Goal: Use online tool/utility: Use online tool/utility

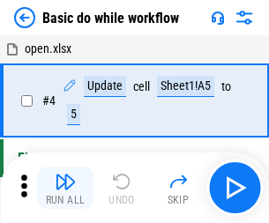
click at [65, 188] on img "button" at bounding box center [65, 181] width 21 height 21
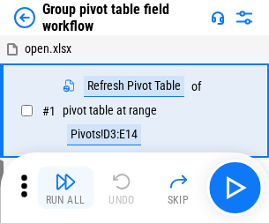
click at [65, 188] on img "button" at bounding box center [65, 181] width 21 height 21
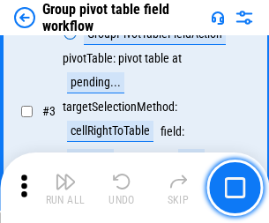
scroll to position [911, 0]
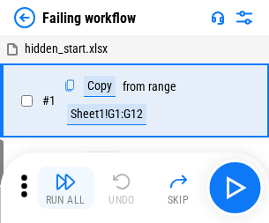
click at [65, 188] on img "button" at bounding box center [65, 181] width 21 height 21
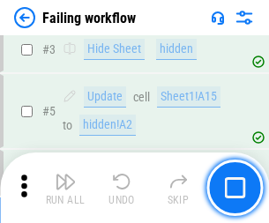
scroll to position [374, 0]
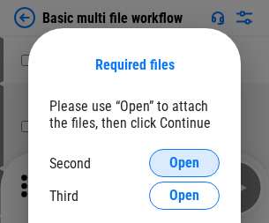
click at [184, 163] on span "Open" at bounding box center [184, 163] width 30 height 14
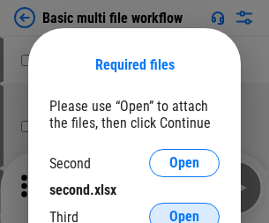
click at [184, 210] on span "Open" at bounding box center [184, 217] width 30 height 14
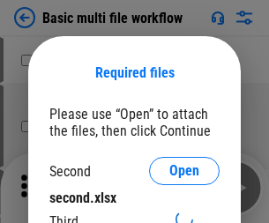
scroll to position [8, 0]
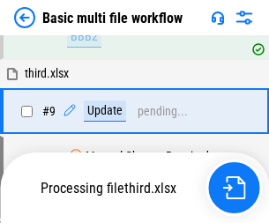
scroll to position [739, 0]
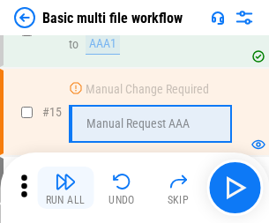
click at [65, 188] on img "button" at bounding box center [65, 181] width 21 height 21
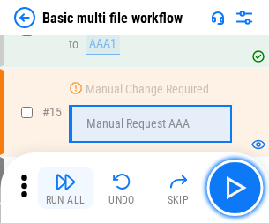
scroll to position [1174, 0]
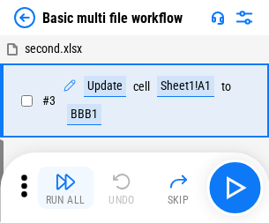
click at [65, 188] on img "button" at bounding box center [65, 181] width 21 height 21
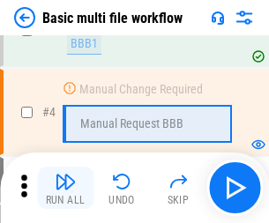
click at [65, 188] on img "button" at bounding box center [65, 181] width 21 height 21
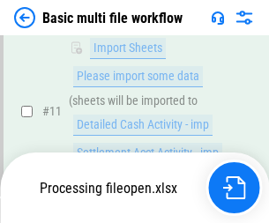
scroll to position [827, 0]
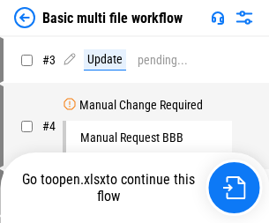
scroll to position [71, 0]
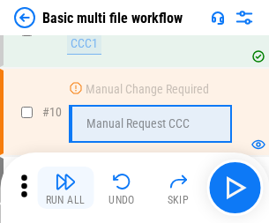
click at [65, 188] on img "button" at bounding box center [65, 181] width 21 height 21
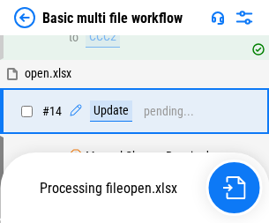
scroll to position [923, 0]
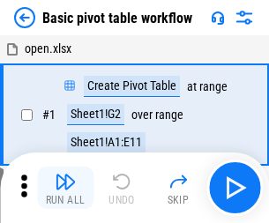
click at [65, 188] on img "button" at bounding box center [65, 181] width 21 height 21
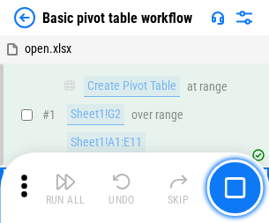
scroll to position [423, 0]
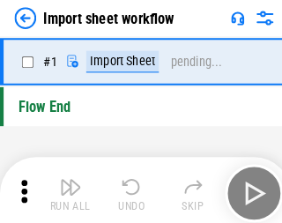
click at [65, 188] on img "button" at bounding box center [68, 181] width 21 height 21
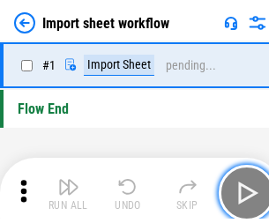
scroll to position [6, 0]
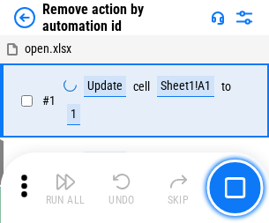
scroll to position [65, 0]
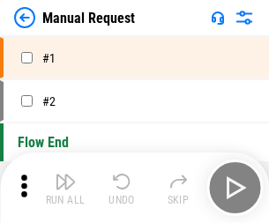
click at [65, 188] on img "button" at bounding box center [65, 181] width 21 height 21
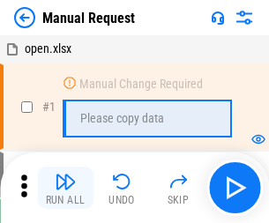
click at [65, 188] on img "button" at bounding box center [65, 181] width 21 height 21
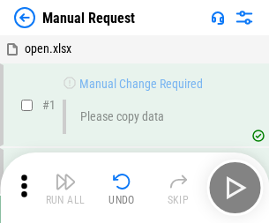
scroll to position [60, 0]
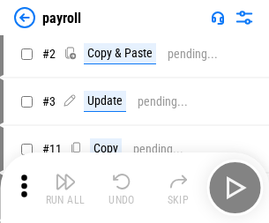
click at [65, 188] on img "button" at bounding box center [65, 181] width 21 height 21
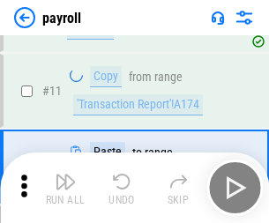
scroll to position [128, 0]
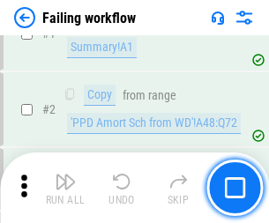
scroll to position [285, 0]
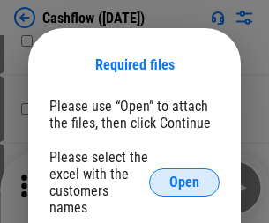
click at [184, 176] on span "Open" at bounding box center [184, 183] width 30 height 14
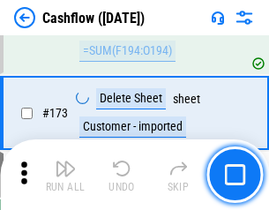
scroll to position [1868, 0]
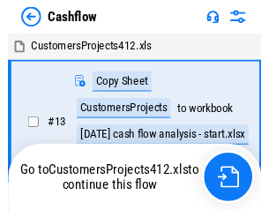
scroll to position [20, 0]
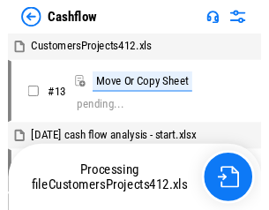
scroll to position [20, 0]
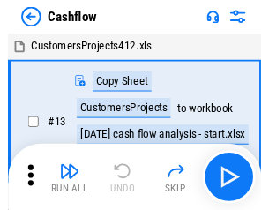
scroll to position [20, 0]
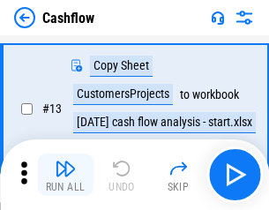
click at [65, 175] on img "button" at bounding box center [65, 168] width 21 height 21
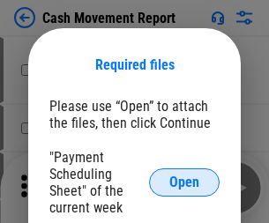
click at [184, 183] on span "Open" at bounding box center [184, 183] width 30 height 14
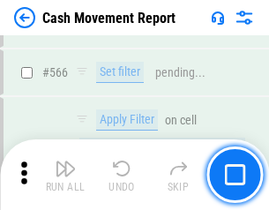
scroll to position [8088, 0]
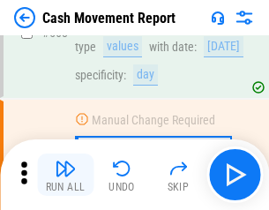
click at [65, 175] on img "button" at bounding box center [65, 168] width 21 height 21
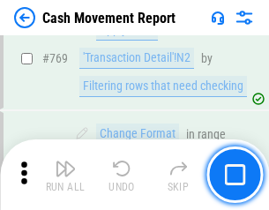
scroll to position [9806, 0]
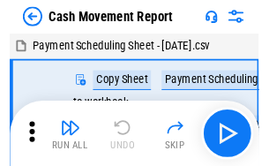
scroll to position [32, 0]
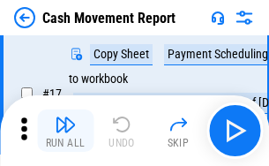
click at [65, 131] on img "button" at bounding box center [65, 124] width 21 height 21
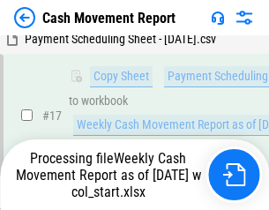
scroll to position [367, 0]
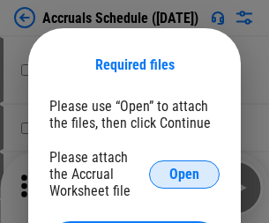
click at [184, 174] on span "Open" at bounding box center [184, 175] width 30 height 14
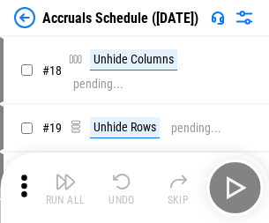
click at [65, 188] on img "button" at bounding box center [65, 181] width 21 height 21
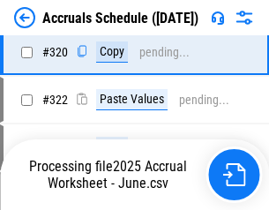
scroll to position [3282, 0]
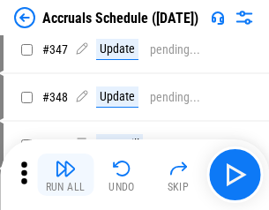
click at [65, 175] on img "button" at bounding box center [65, 168] width 21 height 21
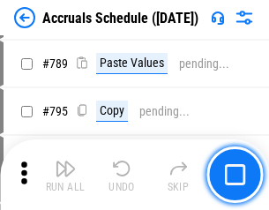
scroll to position [7413, 0]
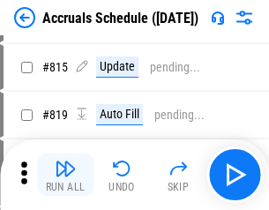
click at [65, 175] on img "button" at bounding box center [65, 168] width 21 height 21
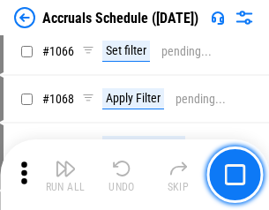
scroll to position [10198, 0]
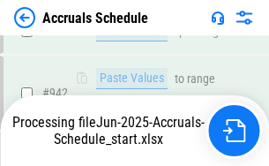
scroll to position [9516, 0]
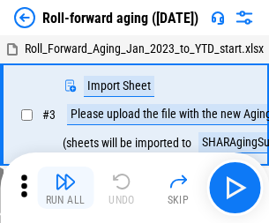
click at [65, 175] on img "button" at bounding box center [65, 181] width 21 height 21
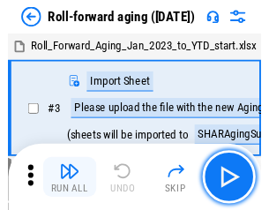
scroll to position [3, 0]
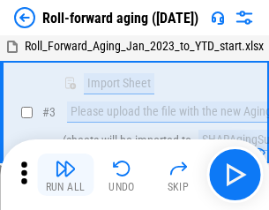
click at [65, 175] on img "button" at bounding box center [65, 168] width 21 height 21
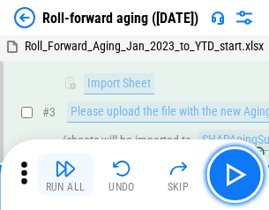
scroll to position [114, 0]
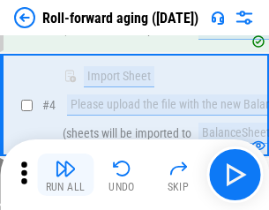
click at [65, 175] on img "button" at bounding box center [65, 168] width 21 height 21
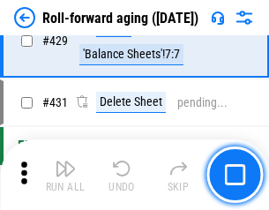
scroll to position [6119, 0]
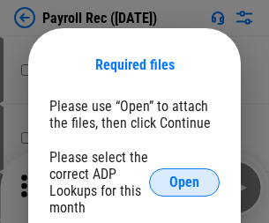
click at [184, 183] on span "Open" at bounding box center [184, 183] width 30 height 14
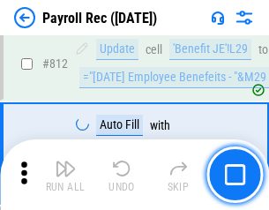
scroll to position [11212, 0]
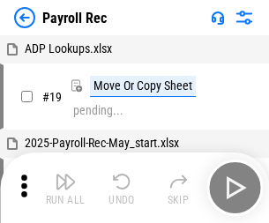
click at [65, 188] on img "button" at bounding box center [65, 181] width 21 height 21
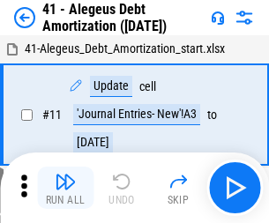
click at [65, 188] on img "button" at bounding box center [65, 181] width 21 height 21
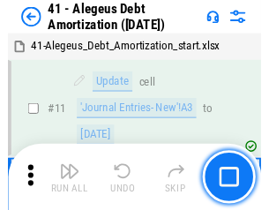
scroll to position [218, 0]
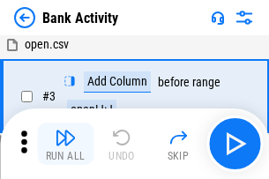
click at [65, 144] on img "button" at bounding box center [65, 137] width 21 height 21
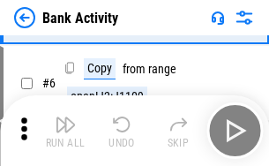
scroll to position [94, 0]
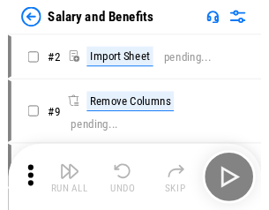
scroll to position [24, 0]
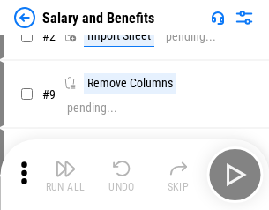
click at [65, 175] on img "button" at bounding box center [65, 168] width 21 height 21
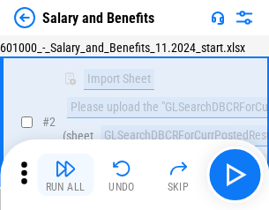
click at [65, 175] on img "button" at bounding box center [65, 168] width 21 height 21
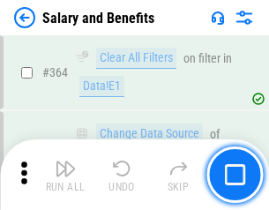
scroll to position [8310, 0]
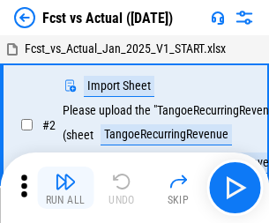
click at [65, 175] on img "button" at bounding box center [65, 181] width 21 height 21
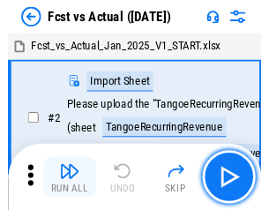
scroll to position [23, 0]
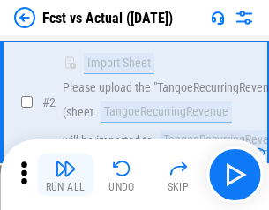
click at [65, 175] on img "button" at bounding box center [65, 168] width 21 height 21
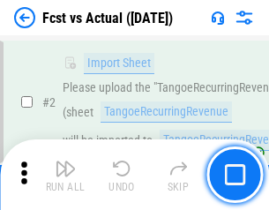
scroll to position [165, 0]
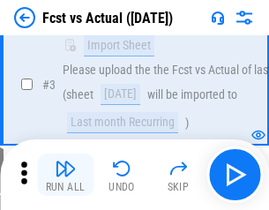
click at [65, 175] on img "button" at bounding box center [65, 168] width 21 height 21
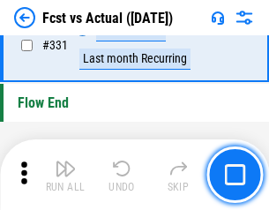
scroll to position [8447, 0]
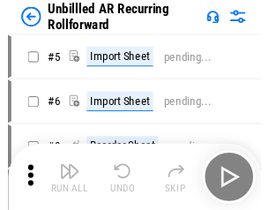
scroll to position [38, 0]
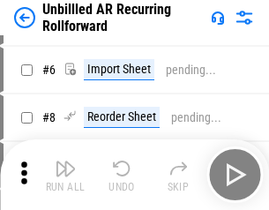
click at [65, 175] on img "button" at bounding box center [65, 168] width 21 height 21
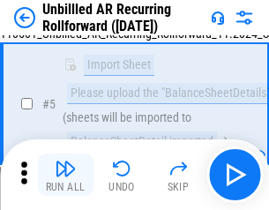
click at [65, 175] on img "button" at bounding box center [65, 168] width 21 height 21
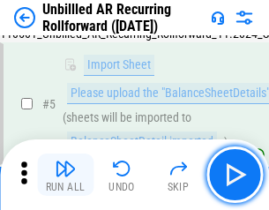
scroll to position [166, 0]
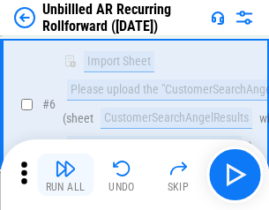
click at [65, 175] on img "button" at bounding box center [65, 168] width 21 height 21
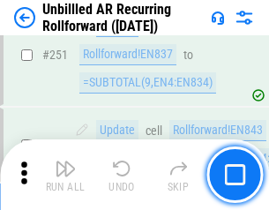
scroll to position [5994, 0]
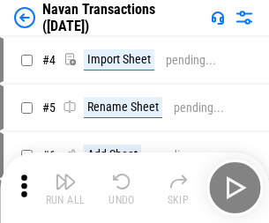
click at [65, 175] on img "button" at bounding box center [65, 181] width 21 height 21
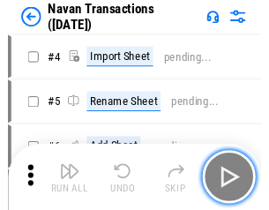
scroll to position [28, 0]
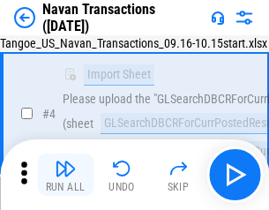
click at [65, 175] on img "button" at bounding box center [65, 168] width 21 height 21
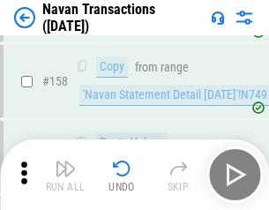
scroll to position [5721, 0]
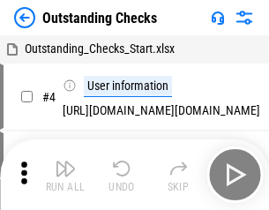
click at [65, 175] on img "button" at bounding box center [65, 168] width 21 height 21
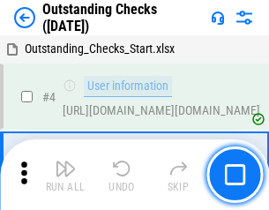
scroll to position [74, 0]
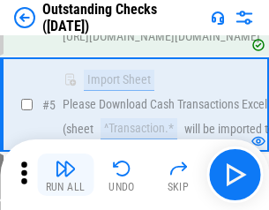
click at [65, 175] on img "button" at bounding box center [65, 168] width 21 height 21
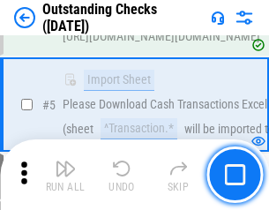
scroll to position [184, 0]
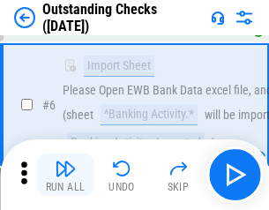
click at [65, 175] on img "button" at bounding box center [65, 168] width 21 height 21
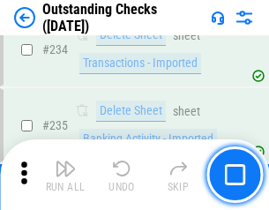
scroll to position [5359, 0]
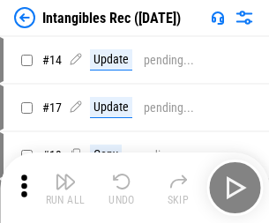
click at [65, 188] on img "button" at bounding box center [65, 181] width 21 height 21
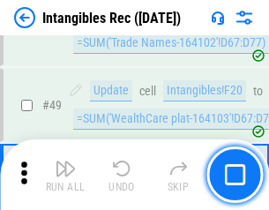
scroll to position [687, 0]
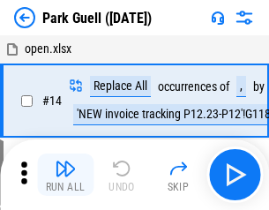
click at [65, 175] on img "button" at bounding box center [65, 168] width 21 height 21
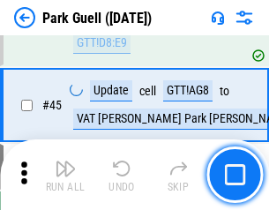
scroll to position [2207, 0]
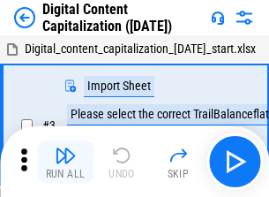
click at [65, 148] on img "button" at bounding box center [65, 155] width 21 height 21
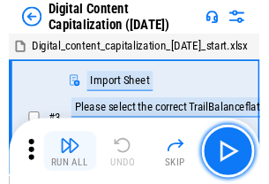
scroll to position [51, 0]
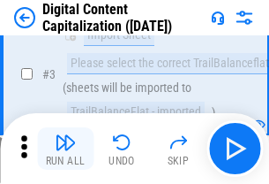
click at [65, 148] on img "button" at bounding box center [65, 141] width 21 height 21
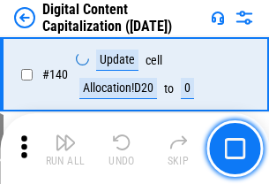
scroll to position [1872, 0]
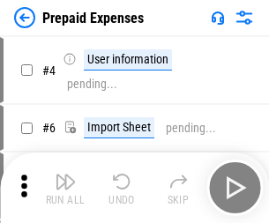
click at [65, 175] on img "button" at bounding box center [65, 181] width 21 height 21
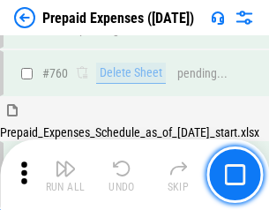
scroll to position [4891, 0]
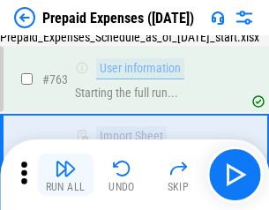
click at [65, 175] on img "button" at bounding box center [65, 168] width 21 height 21
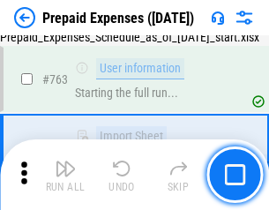
scroll to position [4995, 0]
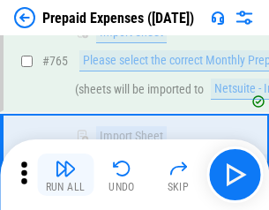
click at [65, 175] on img "button" at bounding box center [65, 168] width 21 height 21
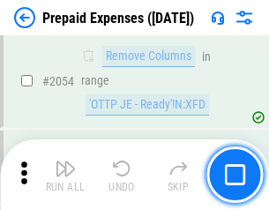
scroll to position [18446, 0]
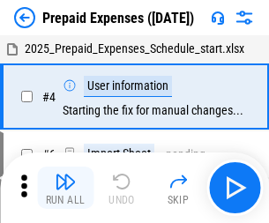
click at [65, 188] on img "button" at bounding box center [65, 181] width 21 height 21
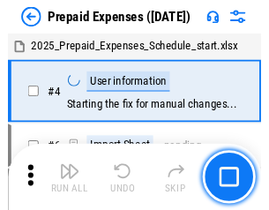
scroll to position [78, 0]
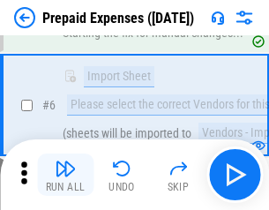
click at [65, 175] on img "button" at bounding box center [65, 168] width 21 height 21
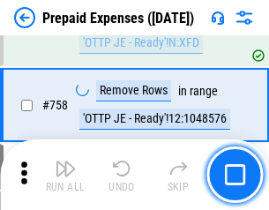
scroll to position [6288, 0]
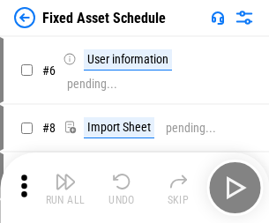
click at [65, 188] on img "button" at bounding box center [65, 181] width 21 height 21
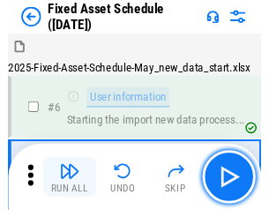
scroll to position [95, 0]
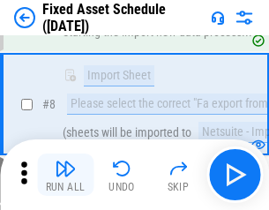
click at [65, 175] on img "button" at bounding box center [65, 168] width 21 height 21
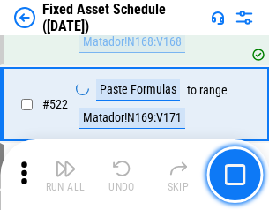
scroll to position [6133, 0]
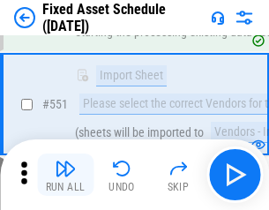
click at [65, 175] on img "button" at bounding box center [65, 168] width 21 height 21
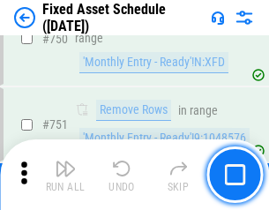
scroll to position [8603, 0]
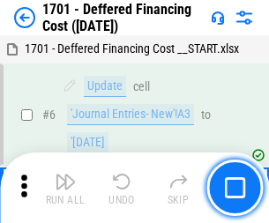
scroll to position [212, 0]
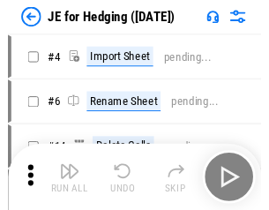
scroll to position [3, 0]
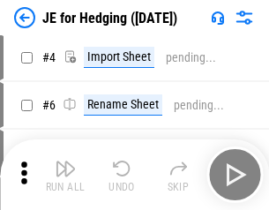
click at [65, 175] on img "button" at bounding box center [65, 168] width 21 height 21
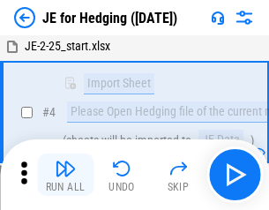
click at [65, 175] on img "button" at bounding box center [65, 168] width 21 height 21
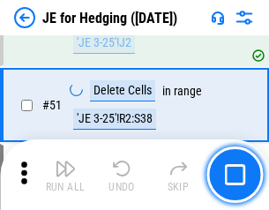
scroll to position [1143, 0]
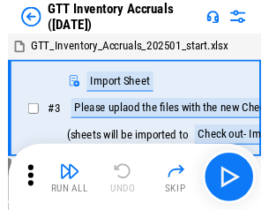
scroll to position [3, 0]
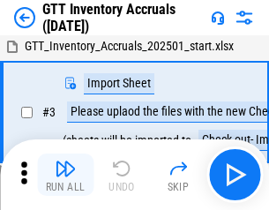
click at [65, 175] on img "button" at bounding box center [65, 168] width 21 height 21
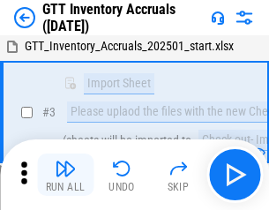
click at [65, 175] on img "button" at bounding box center [65, 168] width 21 height 21
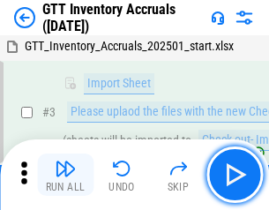
scroll to position [114, 0]
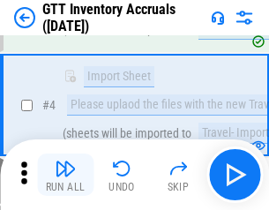
click at [65, 175] on img "button" at bounding box center [65, 168] width 21 height 21
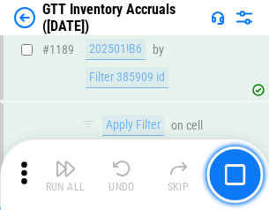
scroll to position [14410, 0]
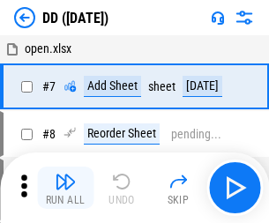
click at [65, 188] on img "button" at bounding box center [65, 181] width 21 height 21
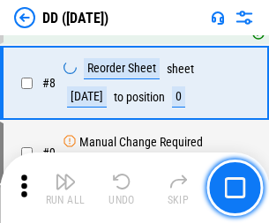
scroll to position [170, 0]
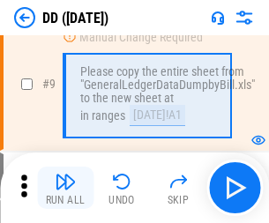
click at [65, 188] on img "button" at bounding box center [65, 181] width 21 height 21
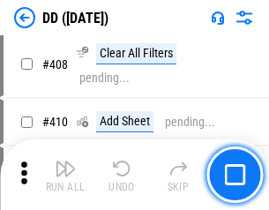
scroll to position [7896, 0]
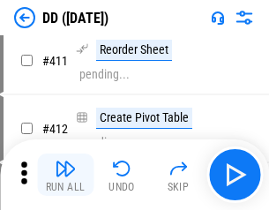
click at [65, 175] on img "button" at bounding box center [65, 168] width 21 height 21
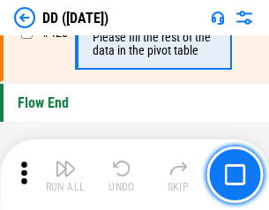
scroll to position [8446, 0]
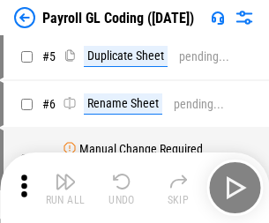
click at [65, 188] on img "button" at bounding box center [65, 181] width 21 height 21
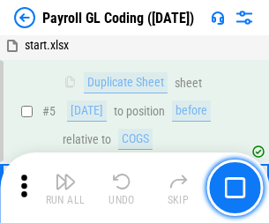
scroll to position [212, 0]
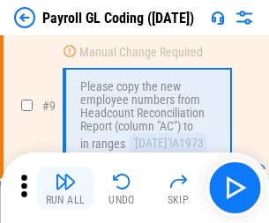
click at [65, 188] on img "button" at bounding box center [65, 181] width 21 height 21
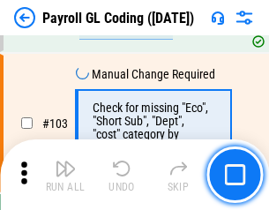
scroll to position [4140, 0]
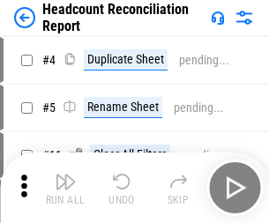
click at [65, 188] on img "button" at bounding box center [65, 181] width 21 height 21
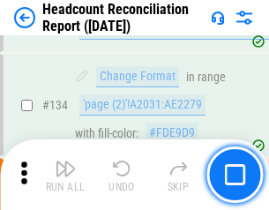
scroll to position [2121, 0]
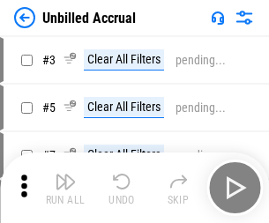
click at [65, 188] on img "button" at bounding box center [65, 181] width 21 height 21
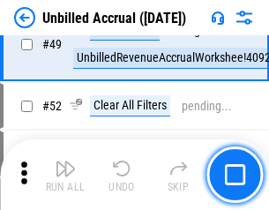
scroll to position [1601, 0]
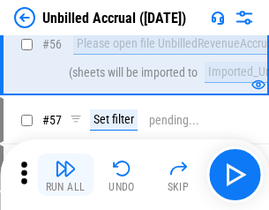
click at [65, 175] on img "button" at bounding box center [65, 168] width 21 height 21
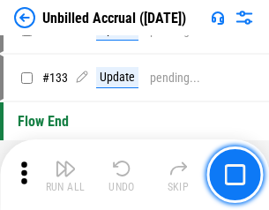
scroll to position [5256, 0]
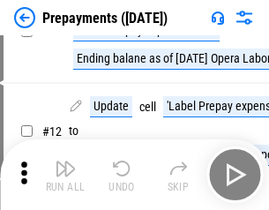
scroll to position [110, 0]
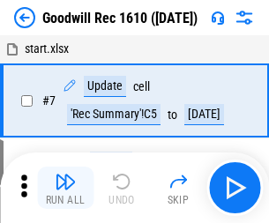
click at [65, 188] on img "button" at bounding box center [65, 181] width 21 height 21
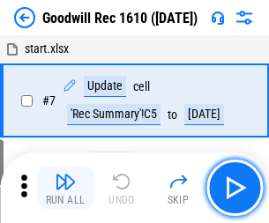
scroll to position [302, 0]
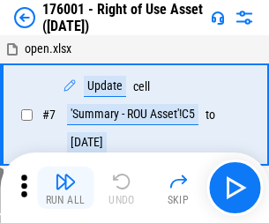
click at [65, 188] on img "button" at bounding box center [65, 181] width 21 height 21
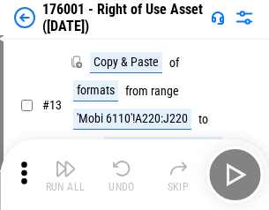
scroll to position [114, 0]
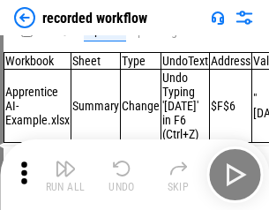
click at [65, 175] on img "button" at bounding box center [65, 168] width 21 height 21
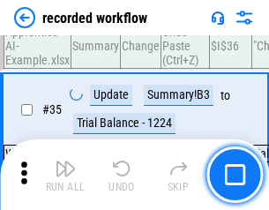
scroll to position [5516, 0]
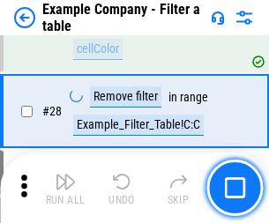
scroll to position [1615, 0]
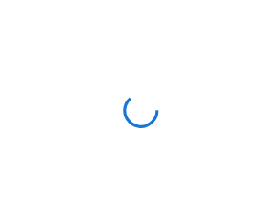
scroll to position [27, 0]
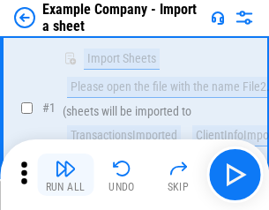
click at [65, 175] on img "button" at bounding box center [65, 168] width 21 height 21
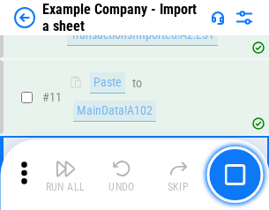
scroll to position [390, 0]
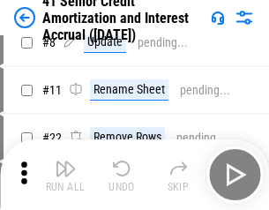
click at [65, 175] on img "button" at bounding box center [65, 168] width 21 height 21
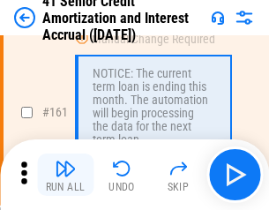
click at [65, 175] on img "button" at bounding box center [65, 168] width 21 height 21
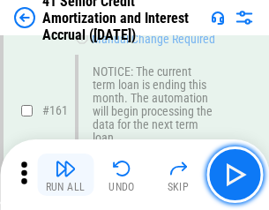
scroll to position [1887, 0]
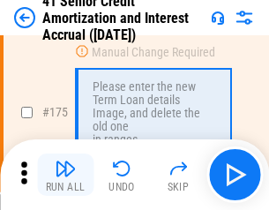
click at [65, 175] on img "button" at bounding box center [65, 168] width 21 height 21
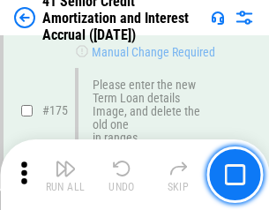
scroll to position [2067, 0]
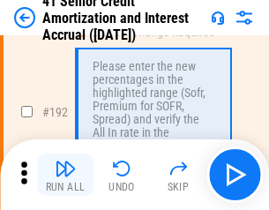
click at [65, 175] on img "button" at bounding box center [65, 168] width 21 height 21
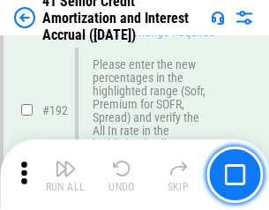
scroll to position [2252, 0]
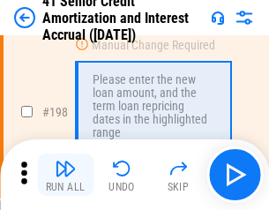
click at [65, 175] on img "button" at bounding box center [65, 168] width 21 height 21
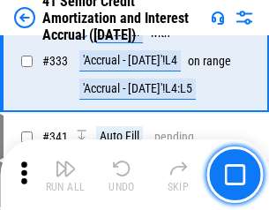
scroll to position [4508, 0]
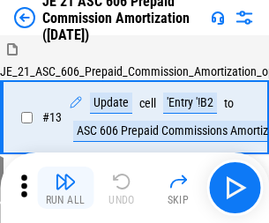
click at [65, 175] on img "button" at bounding box center [65, 181] width 21 height 21
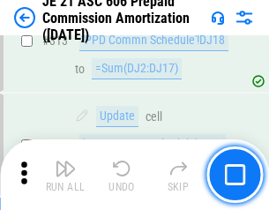
scroll to position [3295, 0]
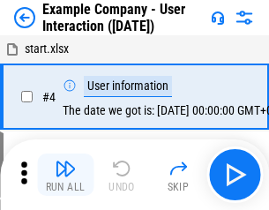
click at [65, 175] on img "button" at bounding box center [65, 168] width 21 height 21
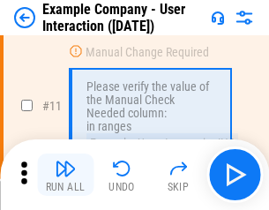
click at [65, 175] on img "button" at bounding box center [65, 168] width 21 height 21
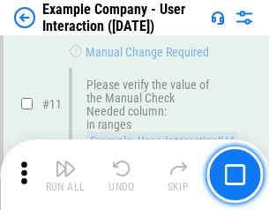
scroll to position [382, 0]
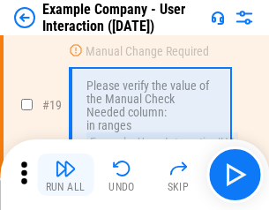
click at [65, 175] on img "button" at bounding box center [65, 168] width 21 height 21
click img "button"
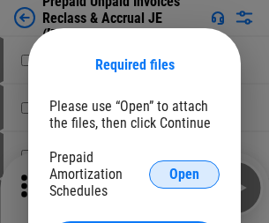
click at [184, 174] on span "Open" at bounding box center [184, 175] width 30 height 14
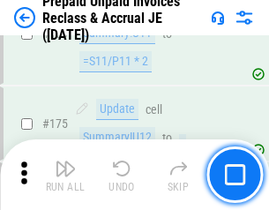
scroll to position [2382, 0]
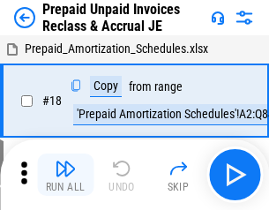
click at [65, 175] on img "button" at bounding box center [65, 168] width 21 height 21
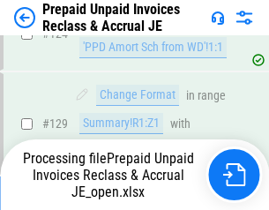
scroll to position [1279, 0]
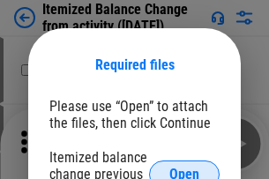
click at [184, 168] on span "Open" at bounding box center [184, 175] width 30 height 14
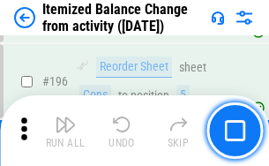
scroll to position [3396, 0]
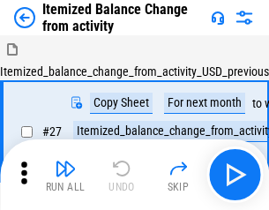
scroll to position [27, 0]
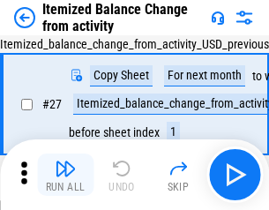
click at [65, 175] on img "button" at bounding box center [65, 168] width 21 height 21
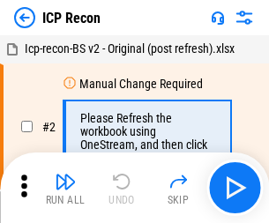
scroll to position [8, 0]
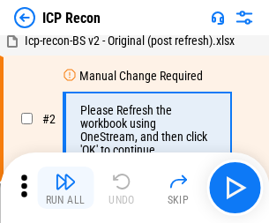
click at [65, 188] on img "button" at bounding box center [65, 181] width 21 height 21
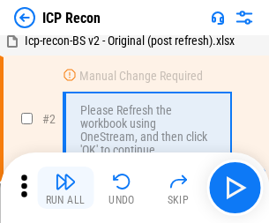
click at [65, 188] on img "button" at bounding box center [65, 181] width 21 height 21
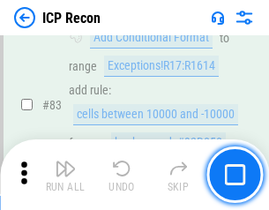
scroll to position [1729, 0]
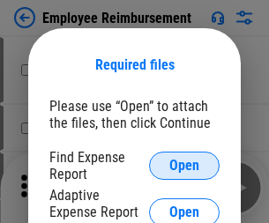
click at [184, 166] on span "Open" at bounding box center [184, 166] width 30 height 14
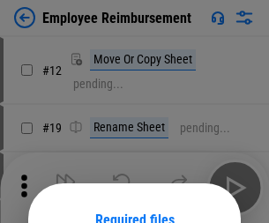
scroll to position [155, 0]
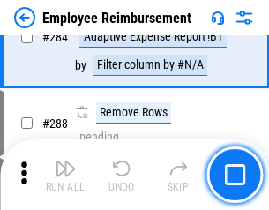
scroll to position [4797, 0]
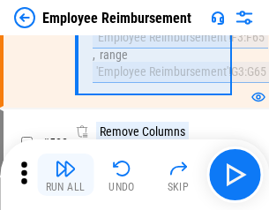
click at [65, 175] on img "button" at bounding box center [65, 168] width 21 height 21
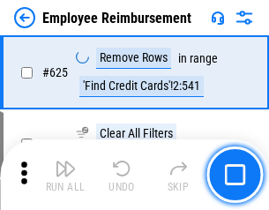
scroll to position [10566, 0]
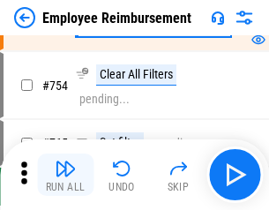
click at [65, 175] on img "button" at bounding box center [65, 168] width 21 height 21
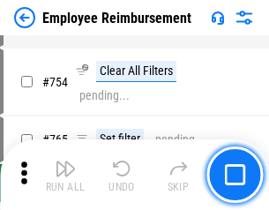
scroll to position [12381, 0]
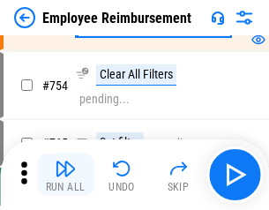
click at [65, 175] on img "button" at bounding box center [65, 168] width 21 height 21
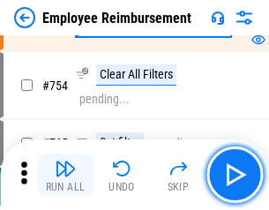
click at [65, 175] on img "button" at bounding box center [65, 168] width 21 height 21
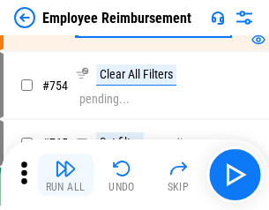
click at [65, 175] on img "button" at bounding box center [65, 168] width 21 height 21
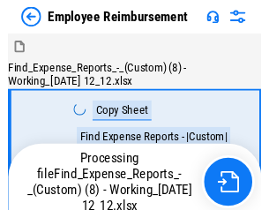
scroll to position [60, 0]
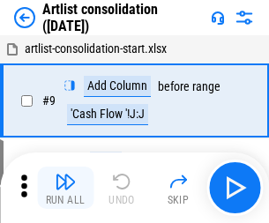
click at [65, 188] on img "button" at bounding box center [65, 181] width 21 height 21
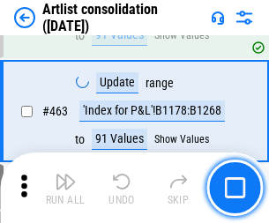
scroll to position [7727, 0]
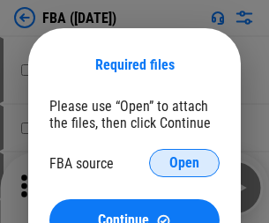
click at [184, 163] on span "Open" at bounding box center [184, 163] width 30 height 14
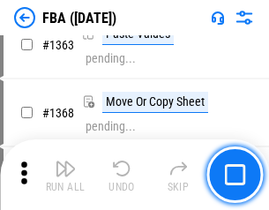
scroll to position [18744, 0]
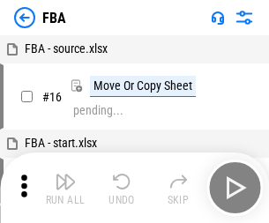
scroll to position [18, 0]
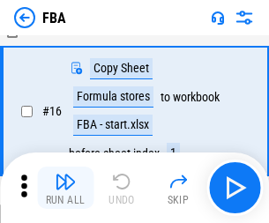
click at [65, 188] on img "button" at bounding box center [65, 181] width 21 height 21
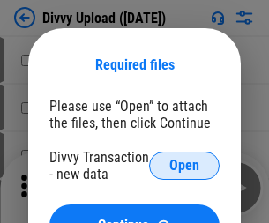
click at [184, 166] on span "Open" at bounding box center [184, 166] width 30 height 14
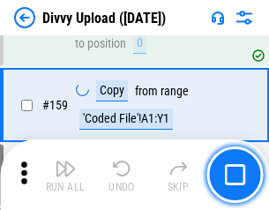
scroll to position [1827, 0]
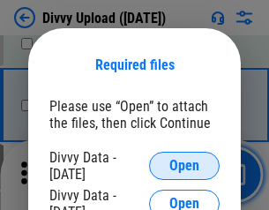
click at [184, 166] on span "Open" at bounding box center [184, 166] width 30 height 14
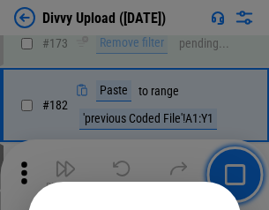
scroll to position [1981, 0]
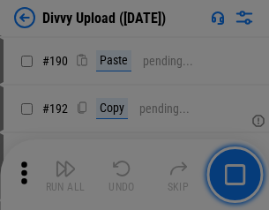
scroll to position [2227, 0]
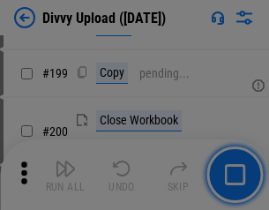
scroll to position [2566, 0]
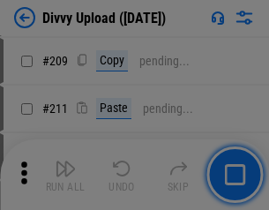
scroll to position [2997, 0]
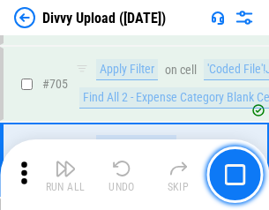
scroll to position [12072, 0]
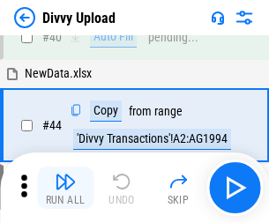
click at [65, 188] on img "button" at bounding box center [65, 181] width 21 height 21
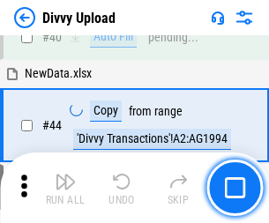
scroll to position [194, 0]
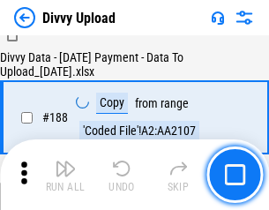
scroll to position [2077, 0]
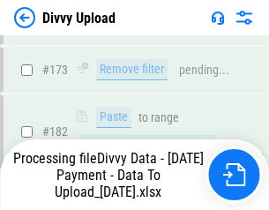
scroll to position [1975, 0]
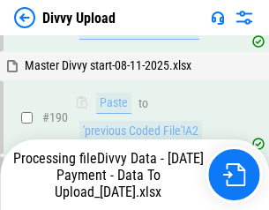
scroll to position [2364, 0]
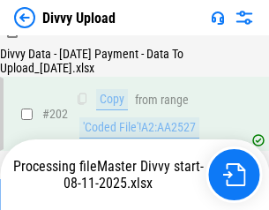
scroll to position [2855, 0]
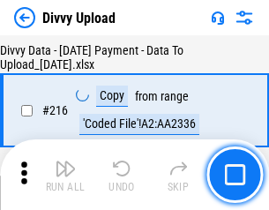
scroll to position [3634, 0]
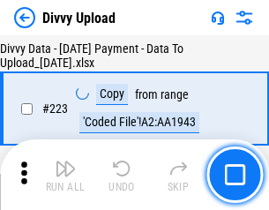
scroll to position [4023, 0]
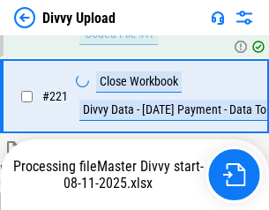
scroll to position [3920, 0]
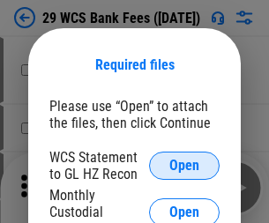
click at [184, 166] on span "Open" at bounding box center [184, 166] width 30 height 14
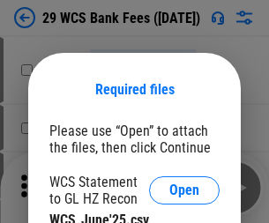
scroll to position [25, 0]
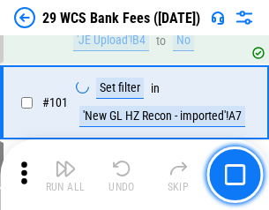
scroll to position [1720, 0]
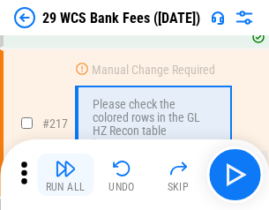
click at [65, 175] on img "button" at bounding box center [65, 168] width 21 height 21
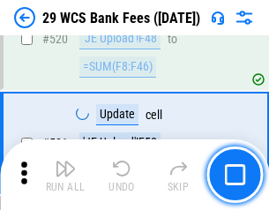
scroll to position [9107, 0]
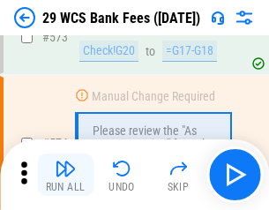
click at [65, 175] on img "button" at bounding box center [65, 168] width 21 height 21
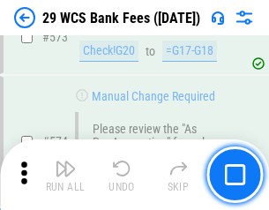
scroll to position [9772, 0]
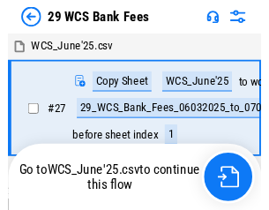
scroll to position [3, 0]
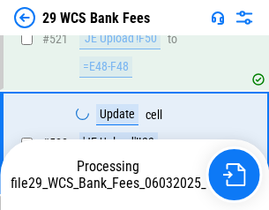
scroll to position [9544, 0]
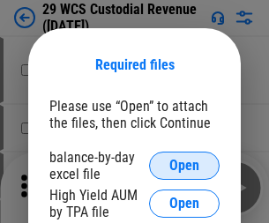
click at [184, 166] on span "Open" at bounding box center [184, 166] width 30 height 14
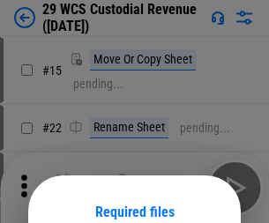
scroll to position [147, 0]
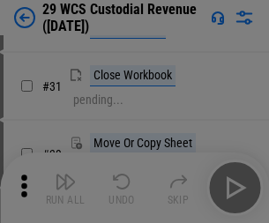
scroll to position [379, 0]
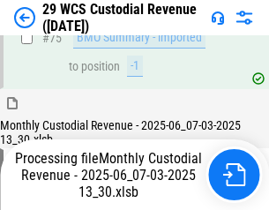
scroll to position [1843, 0]
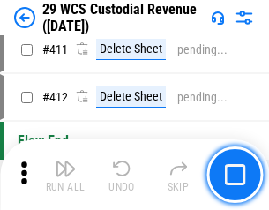
click at [65, 175] on img "button" at bounding box center [65, 168] width 21 height 21
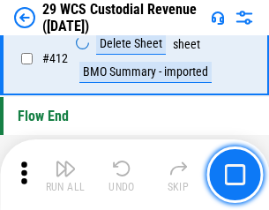
scroll to position [8428, 0]
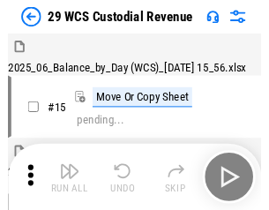
scroll to position [42, 0]
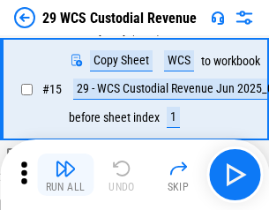
click at [65, 175] on img "button" at bounding box center [65, 168] width 21 height 21
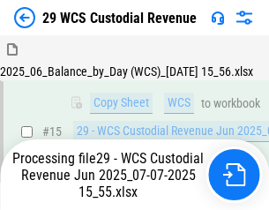
scroll to position [400, 0]
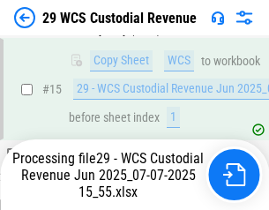
scroll to position [400, 0]
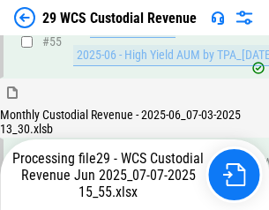
scroll to position [1843, 0]
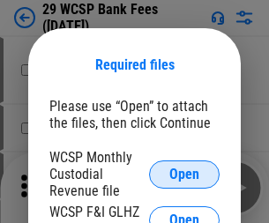
click at [184, 174] on span "Open" at bounding box center [184, 175] width 30 height 14
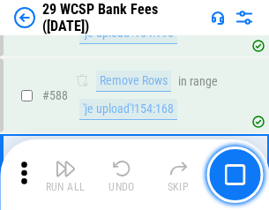
scroll to position [6946, 0]
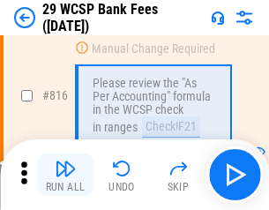
click at [65, 175] on img "button" at bounding box center [65, 168] width 21 height 21
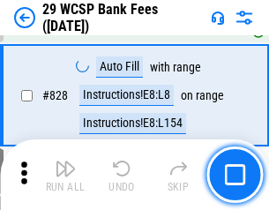
scroll to position [10975, 0]
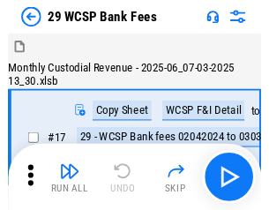
scroll to position [42, 0]
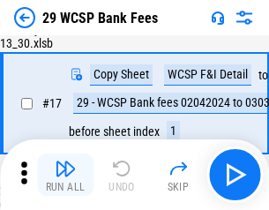
click at [65, 175] on img "button" at bounding box center [65, 168] width 21 height 21
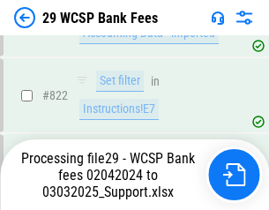
scroll to position [10955, 0]
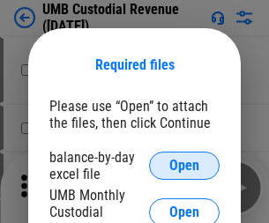
click at [184, 166] on span "Open" at bounding box center [184, 166] width 30 height 14
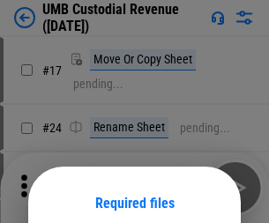
scroll to position [139, 0]
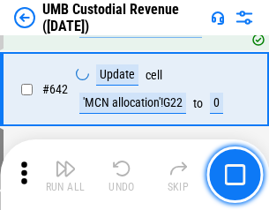
scroll to position [9140, 0]
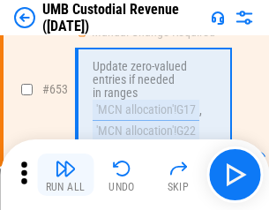
click at [65, 175] on img "button" at bounding box center [65, 168] width 21 height 21
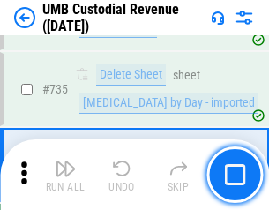
scroll to position [10791, 0]
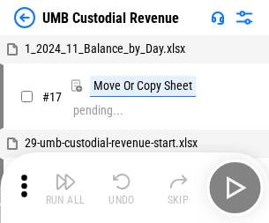
scroll to position [13, 0]
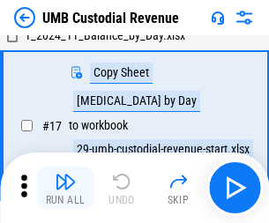
click at [65, 188] on img "button" at bounding box center [65, 181] width 21 height 21
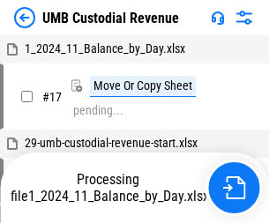
scroll to position [13, 0]
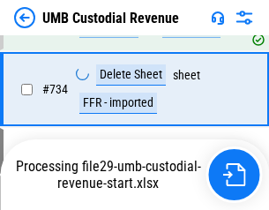
scroll to position [10674, 0]
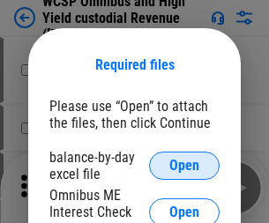
click at [184, 166] on span "Open" at bounding box center [184, 166] width 30 height 14
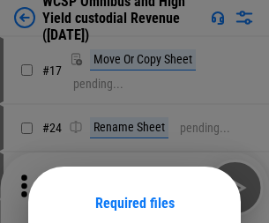
scroll to position [139, 0]
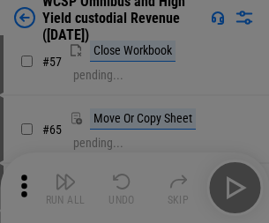
scroll to position [769, 0]
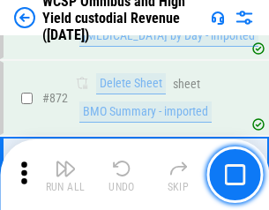
scroll to position [14935, 0]
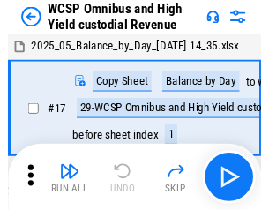
scroll to position [10, 0]
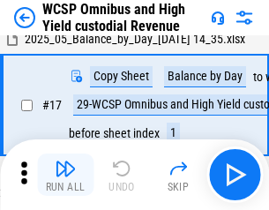
click at [65, 175] on img "button" at bounding box center [65, 168] width 21 height 21
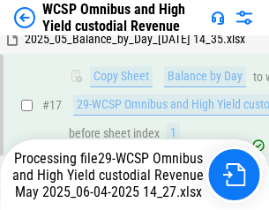
scroll to position [367, 0]
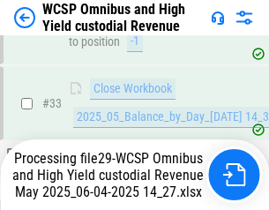
scroll to position [874, 0]
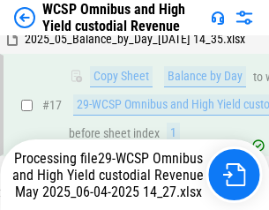
scroll to position [367, 0]
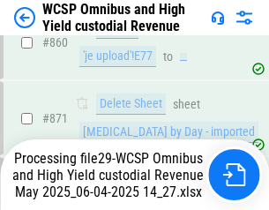
scroll to position [14895, 0]
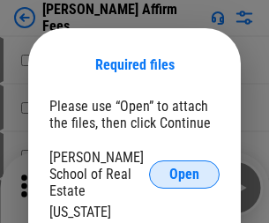
click at [184, 168] on span "Open" at bounding box center [184, 175] width 30 height 14
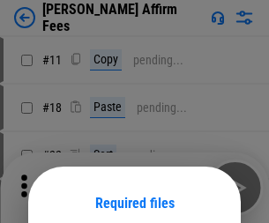
scroll to position [139, 0]
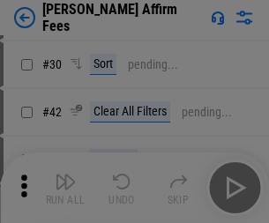
scroll to position [359, 0]
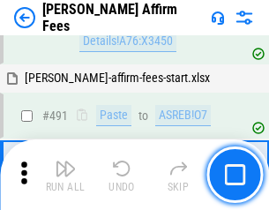
scroll to position [4798, 0]
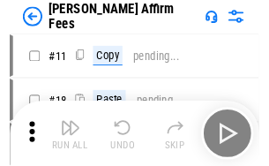
scroll to position [18, 0]
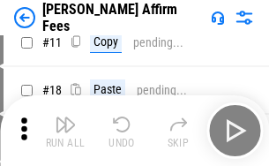
click at [65, 131] on img "button" at bounding box center [65, 124] width 21 height 21
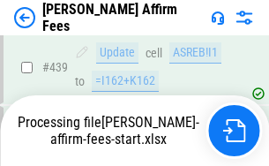
scroll to position [4628, 0]
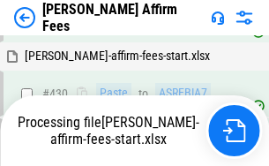
scroll to position [4628, 0]
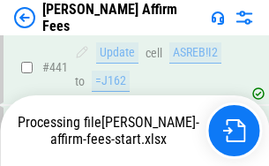
scroll to position [4628, 0]
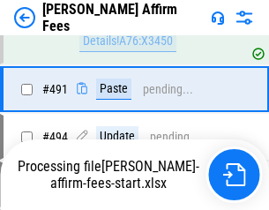
scroll to position [4798, 0]
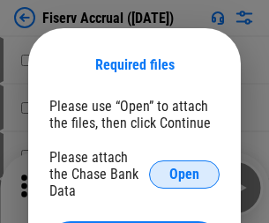
click at [184, 168] on span "Open" at bounding box center [184, 175] width 30 height 14
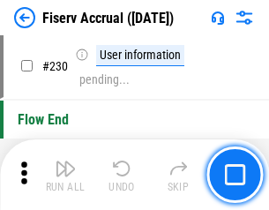
scroll to position [5592, 0]
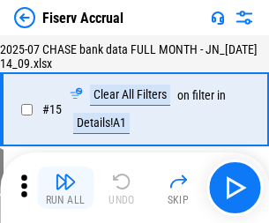
click at [65, 188] on img "button" at bounding box center [65, 181] width 21 height 21
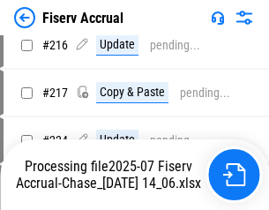
scroll to position [5465, 0]
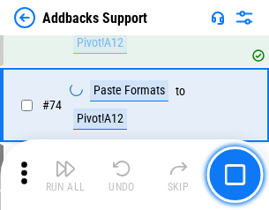
scroll to position [1285, 0]
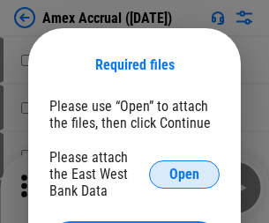
click at [184, 174] on span "Open" at bounding box center [184, 175] width 30 height 14
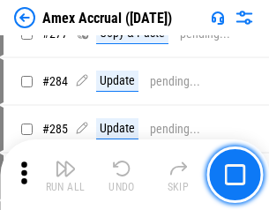
scroll to position [4594, 0]
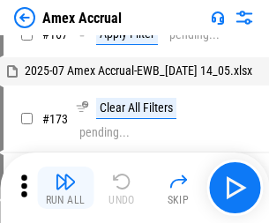
click at [65, 188] on img "button" at bounding box center [65, 181] width 21 height 21
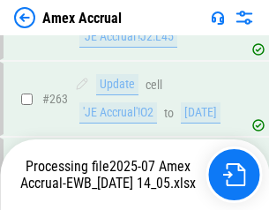
scroll to position [4936, 0]
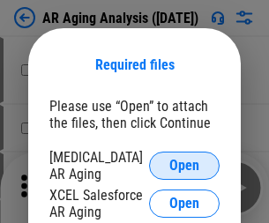
click at [184, 163] on span "Open" at bounding box center [184, 166] width 30 height 14
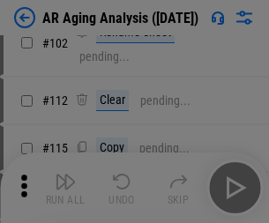
scroll to position [243, 0]
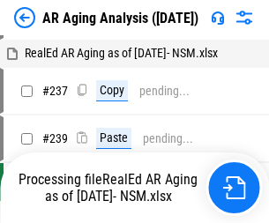
scroll to position [18, 0]
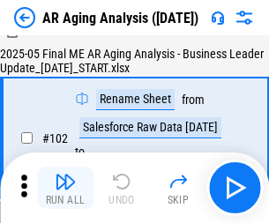
click at [65, 188] on img "button" at bounding box center [65, 181] width 21 height 21
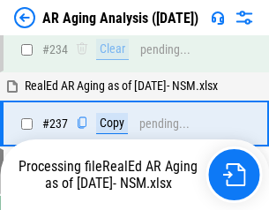
scroll to position [2735, 0]
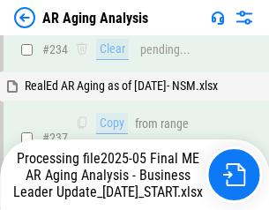
scroll to position [2788, 0]
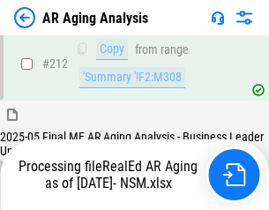
scroll to position [2653, 0]
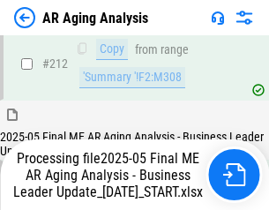
scroll to position [2715, 0]
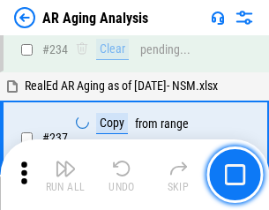
scroll to position [2715, 0]
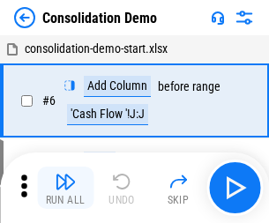
click at [65, 188] on img "button" at bounding box center [65, 181] width 21 height 21
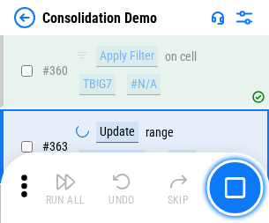
scroll to position [5915, 0]
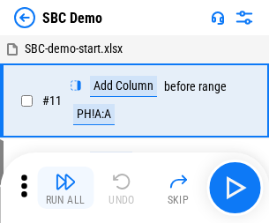
click at [65, 188] on img "button" at bounding box center [65, 181] width 21 height 21
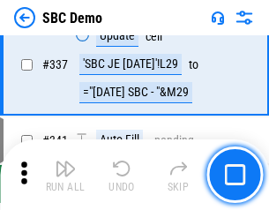
scroll to position [4642, 0]
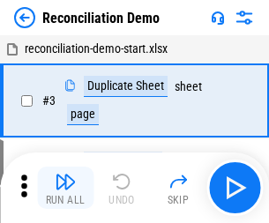
click at [65, 188] on img "button" at bounding box center [65, 181] width 21 height 21
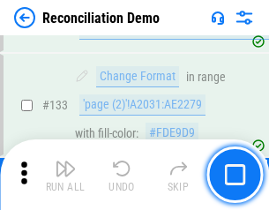
scroll to position [2096, 0]
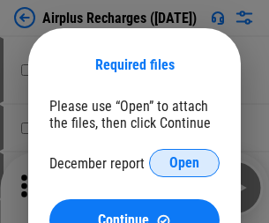
click at [184, 163] on span "Open" at bounding box center [184, 163] width 30 height 14
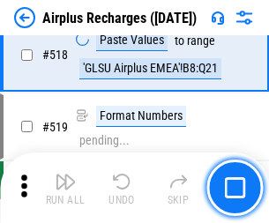
scroll to position [7594, 0]
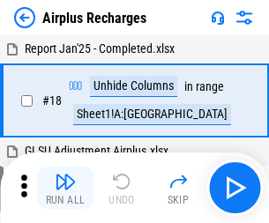
click at [65, 188] on img "button" at bounding box center [65, 181] width 21 height 21
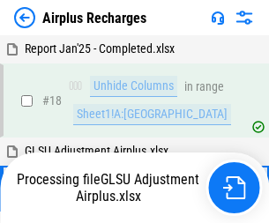
scroll to position [78, 0]
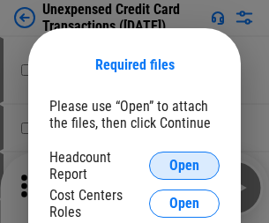
click at [184, 166] on span "Open" at bounding box center [184, 166] width 30 height 14
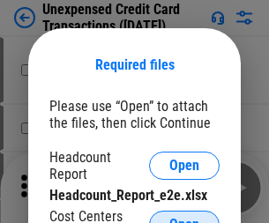
click at [184, 218] on span "Open" at bounding box center [184, 225] width 30 height 14
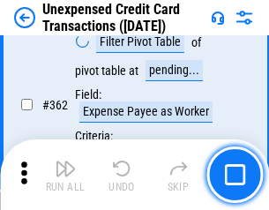
scroll to position [4538, 0]
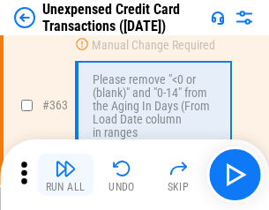
click at [65, 175] on img "button" at bounding box center [65, 168] width 21 height 21
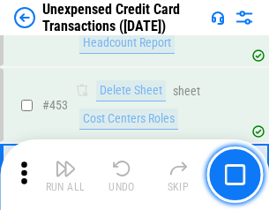
scroll to position [6019, 0]
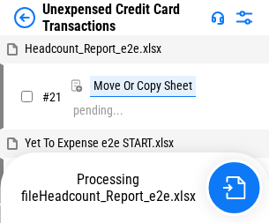
scroll to position [27, 0]
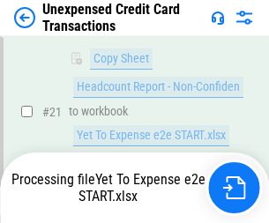
scroll to position [287, 0]
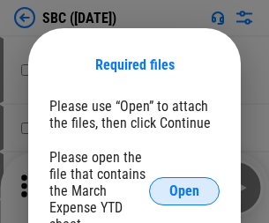
click at [184, 191] on span "Open" at bounding box center [184, 191] width 30 height 14
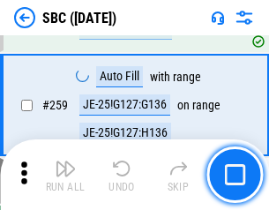
scroll to position [3448, 0]
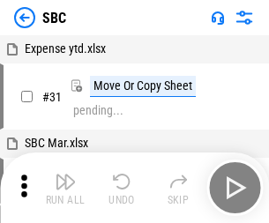
scroll to position [18, 0]
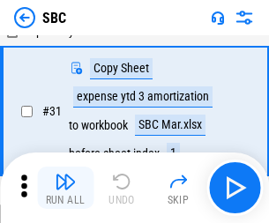
click at [65, 188] on img "button" at bounding box center [65, 181] width 21 height 21
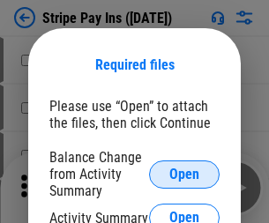
click at [184, 174] on span "Open" at bounding box center [184, 175] width 30 height 14
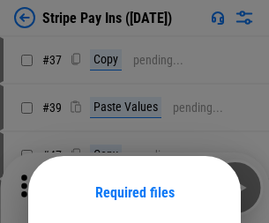
scroll to position [128, 0]
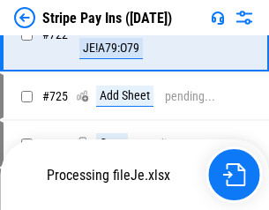
scroll to position [9292, 0]
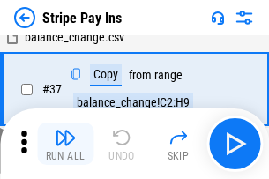
click at [65, 144] on img "button" at bounding box center [65, 137] width 21 height 21
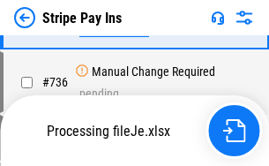
scroll to position [9254, 0]
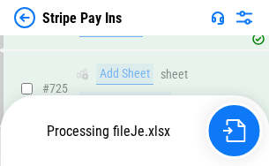
scroll to position [9254, 0]
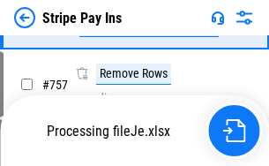
scroll to position [9254, 0]
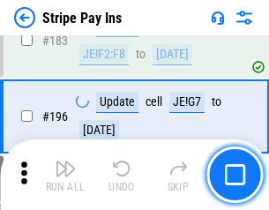
scroll to position [2389, 0]
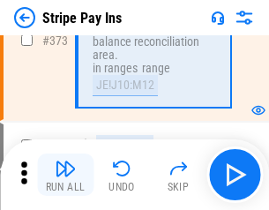
click at [65, 175] on img "button" at bounding box center [65, 168] width 21 height 21
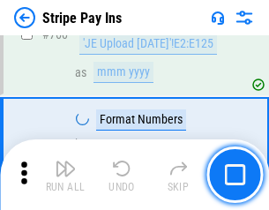
scroll to position [9231, 0]
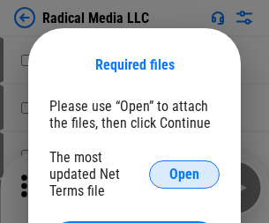
click at [184, 174] on span "Open" at bounding box center [184, 175] width 30 height 14
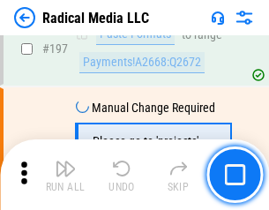
scroll to position [4082, 0]
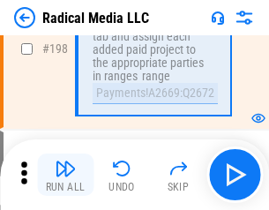
click at [65, 175] on img "button" at bounding box center [65, 168] width 21 height 21
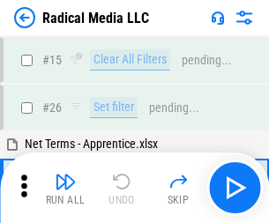
scroll to position [99, 0]
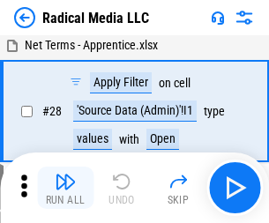
click at [65, 188] on img "button" at bounding box center [65, 181] width 21 height 21
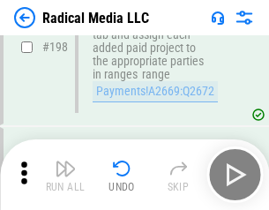
scroll to position [4424, 0]
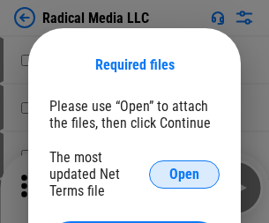
click at [184, 174] on span "Open" at bounding box center [184, 175] width 30 height 14
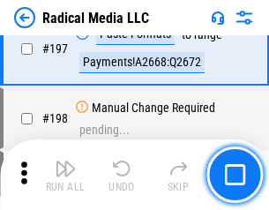
scroll to position [4082, 0]
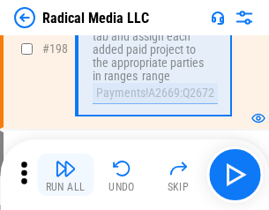
click at [65, 175] on img "button" at bounding box center [65, 168] width 21 height 21
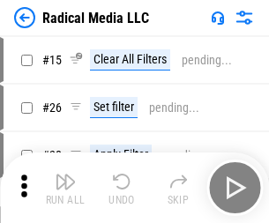
scroll to position [99, 0]
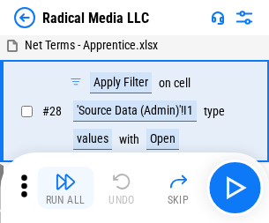
click at [65, 188] on img "button" at bounding box center [65, 181] width 21 height 21
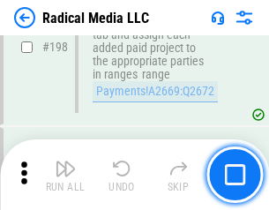
scroll to position [4424, 0]
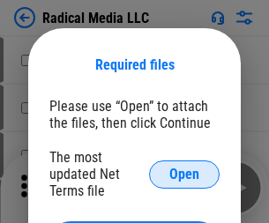
click at [184, 174] on span "Open" at bounding box center [184, 175] width 30 height 14
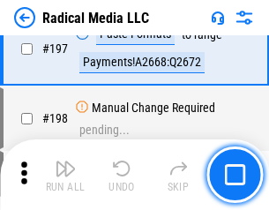
scroll to position [4082, 0]
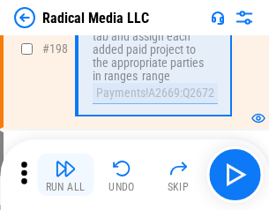
click at [65, 175] on img "button" at bounding box center [65, 168] width 21 height 21
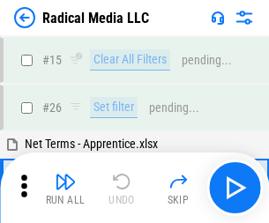
scroll to position [99, 0]
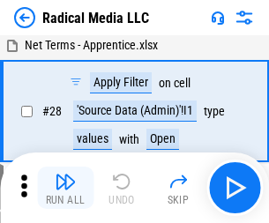
click at [65, 188] on img "button" at bounding box center [65, 181] width 21 height 21
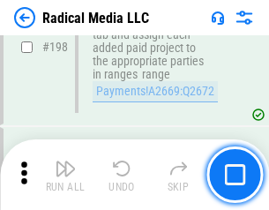
scroll to position [4424, 0]
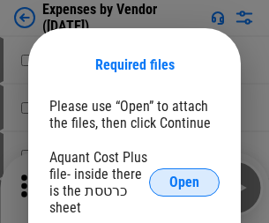
click at [184, 183] on span "Open" at bounding box center [184, 183] width 30 height 14
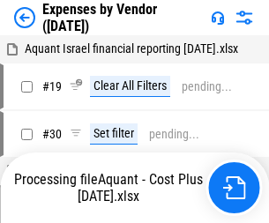
scroll to position [239, 0]
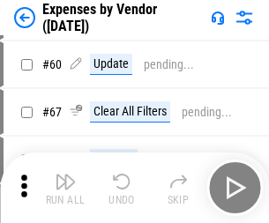
click at [65, 188] on img "button" at bounding box center [65, 181] width 21 height 21
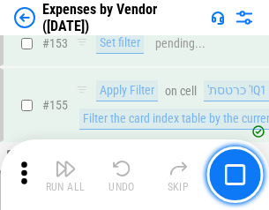
scroll to position [1301, 0]
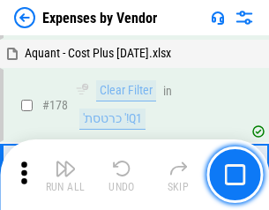
scroll to position [1377, 0]
